Goal: Transaction & Acquisition: Purchase product/service

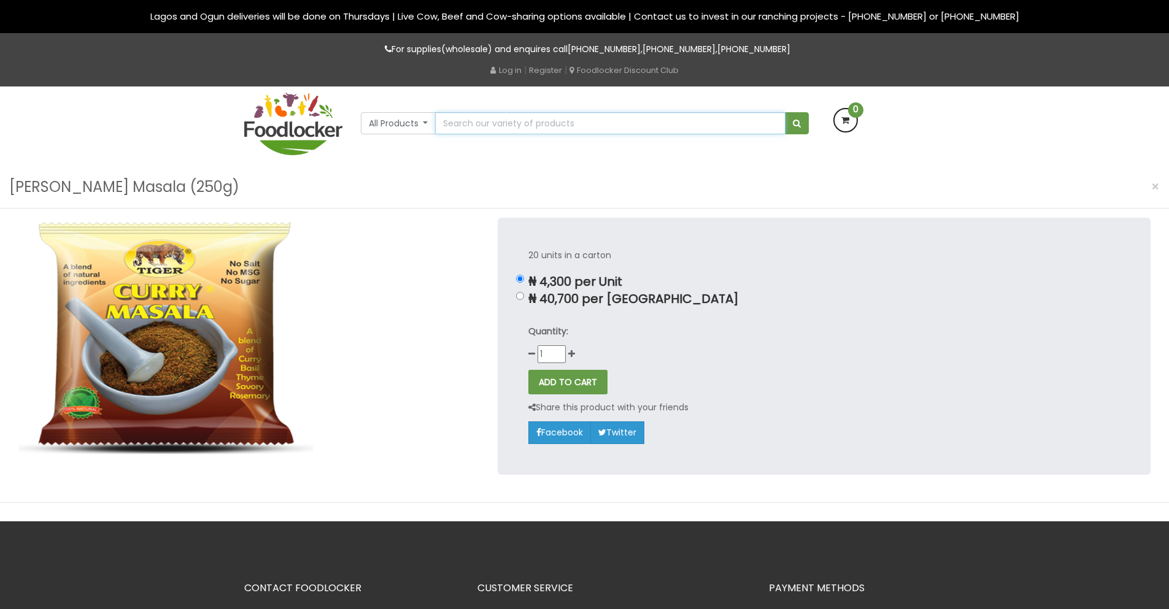
click at [504, 128] on input "text" at bounding box center [610, 123] width 350 height 22
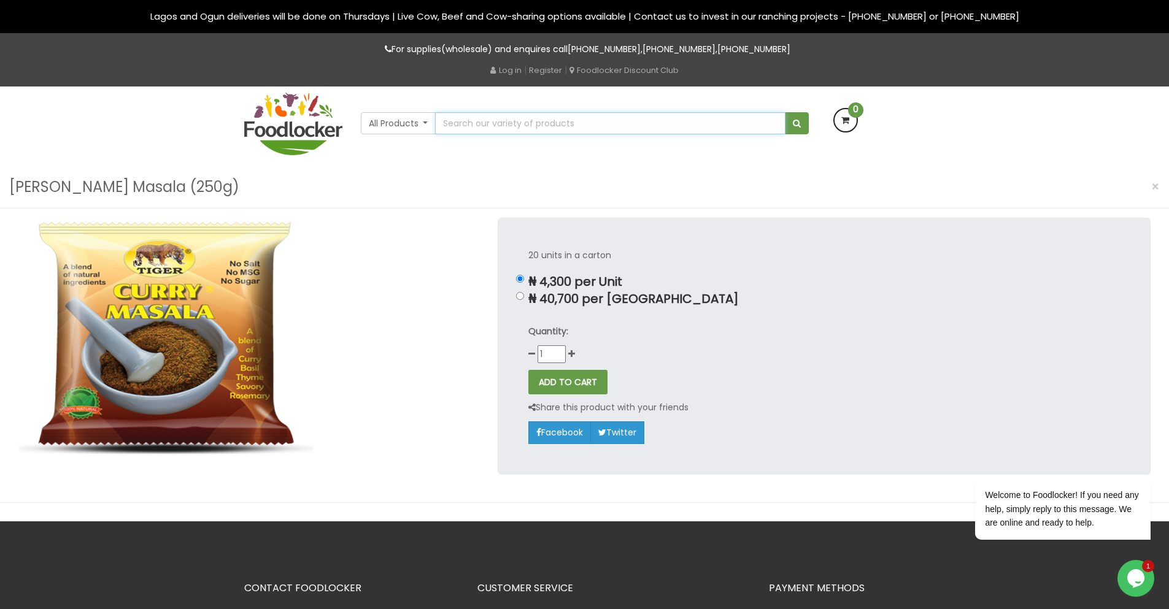
click at [561, 128] on input "text" at bounding box center [610, 123] width 350 height 22
type input "bay leaf"
click at [785, 112] on button "submit" at bounding box center [797, 123] width 24 height 22
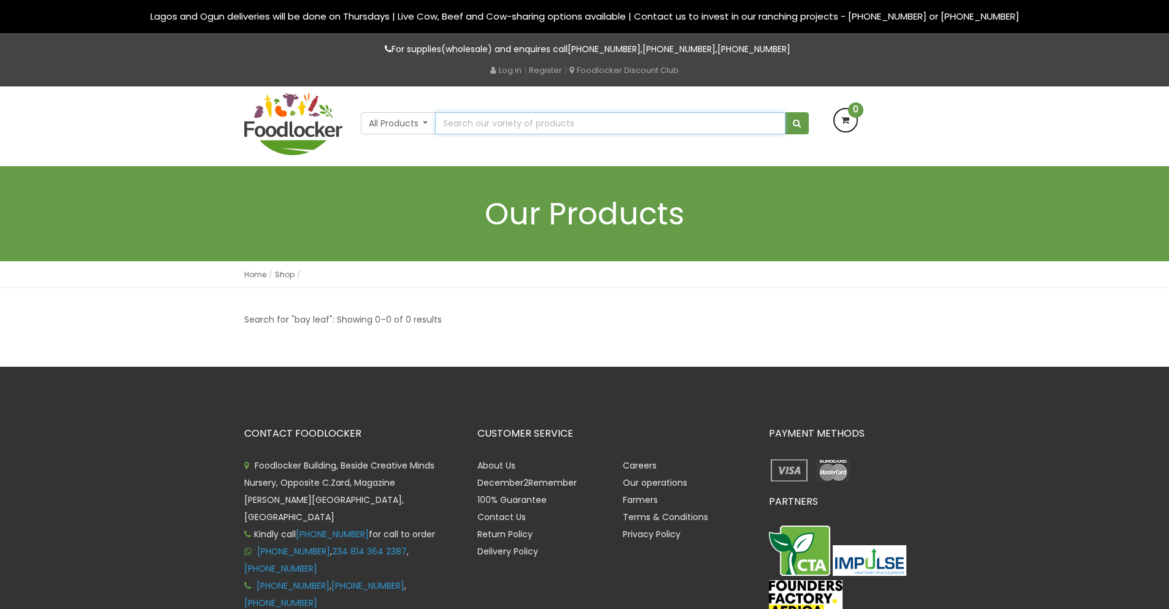
click at [536, 131] on input "text" at bounding box center [610, 123] width 350 height 22
click at [431, 125] on button "All Products" at bounding box center [398, 123] width 75 height 22
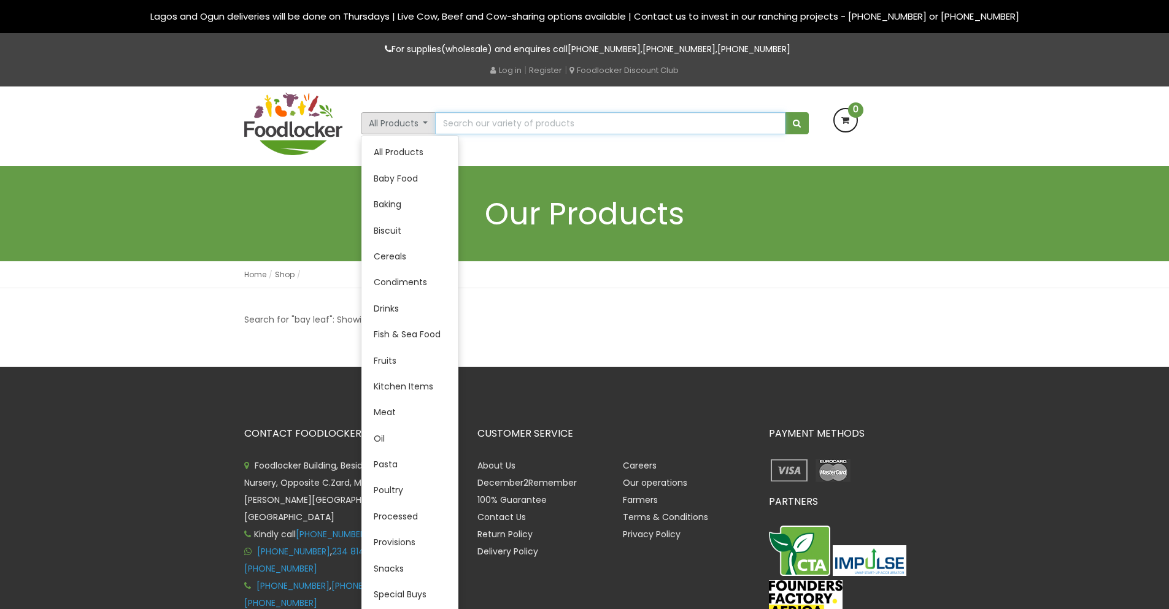
click at [480, 115] on input "text" at bounding box center [610, 123] width 350 height 22
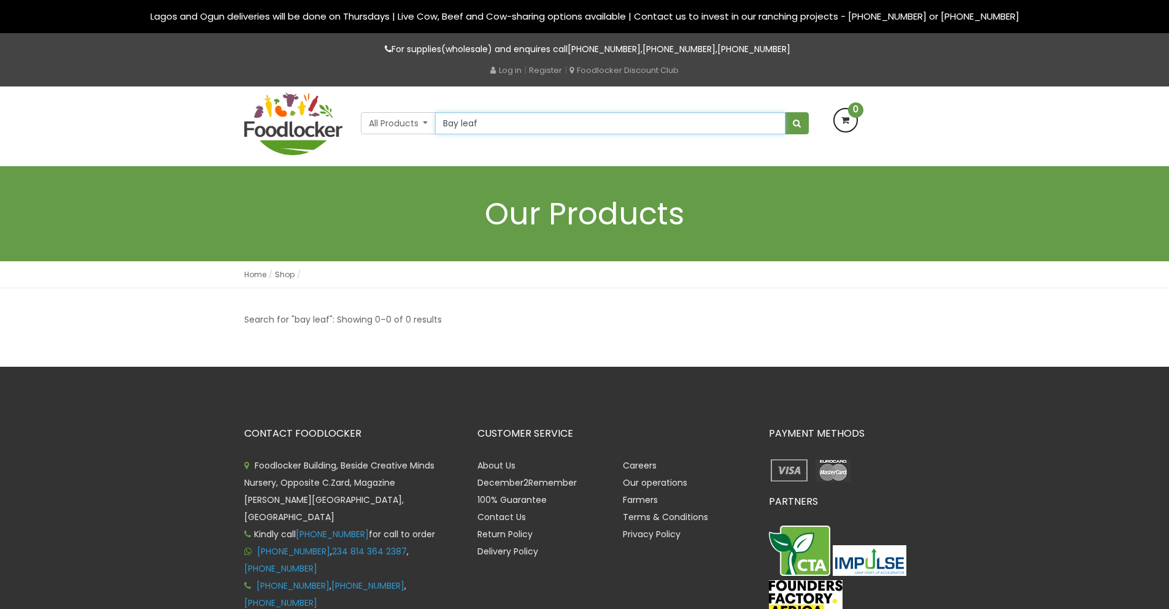
click at [463, 129] on input "Bay leaf" at bounding box center [610, 123] width 350 height 22
type input "Bayleaf"
click at [799, 126] on button "submit" at bounding box center [797, 123] width 24 height 22
